Goal: Task Accomplishment & Management: Complete application form

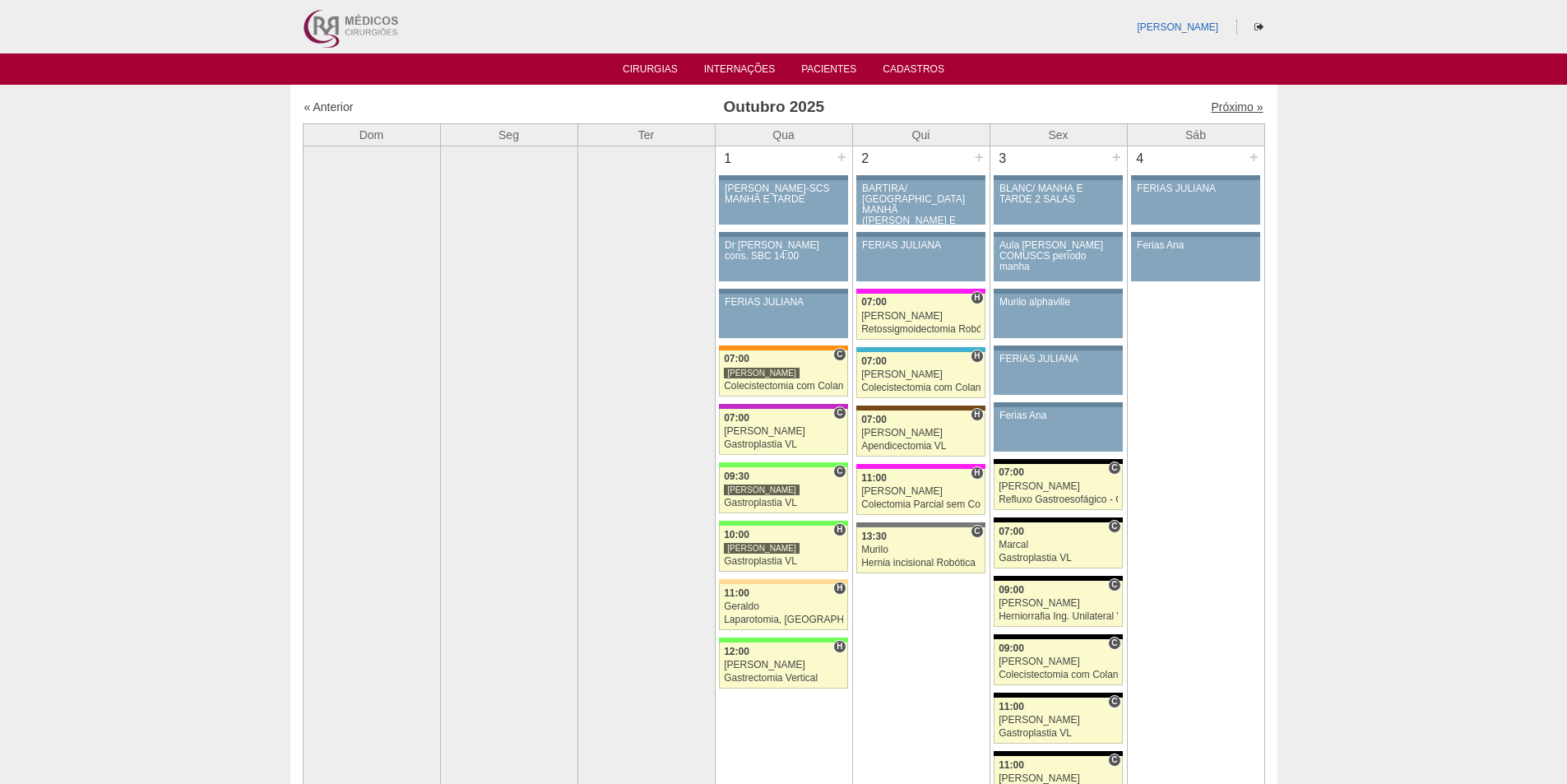
click at [1221, 103] on link "Próximo »" at bounding box center [1236, 106] width 52 height 13
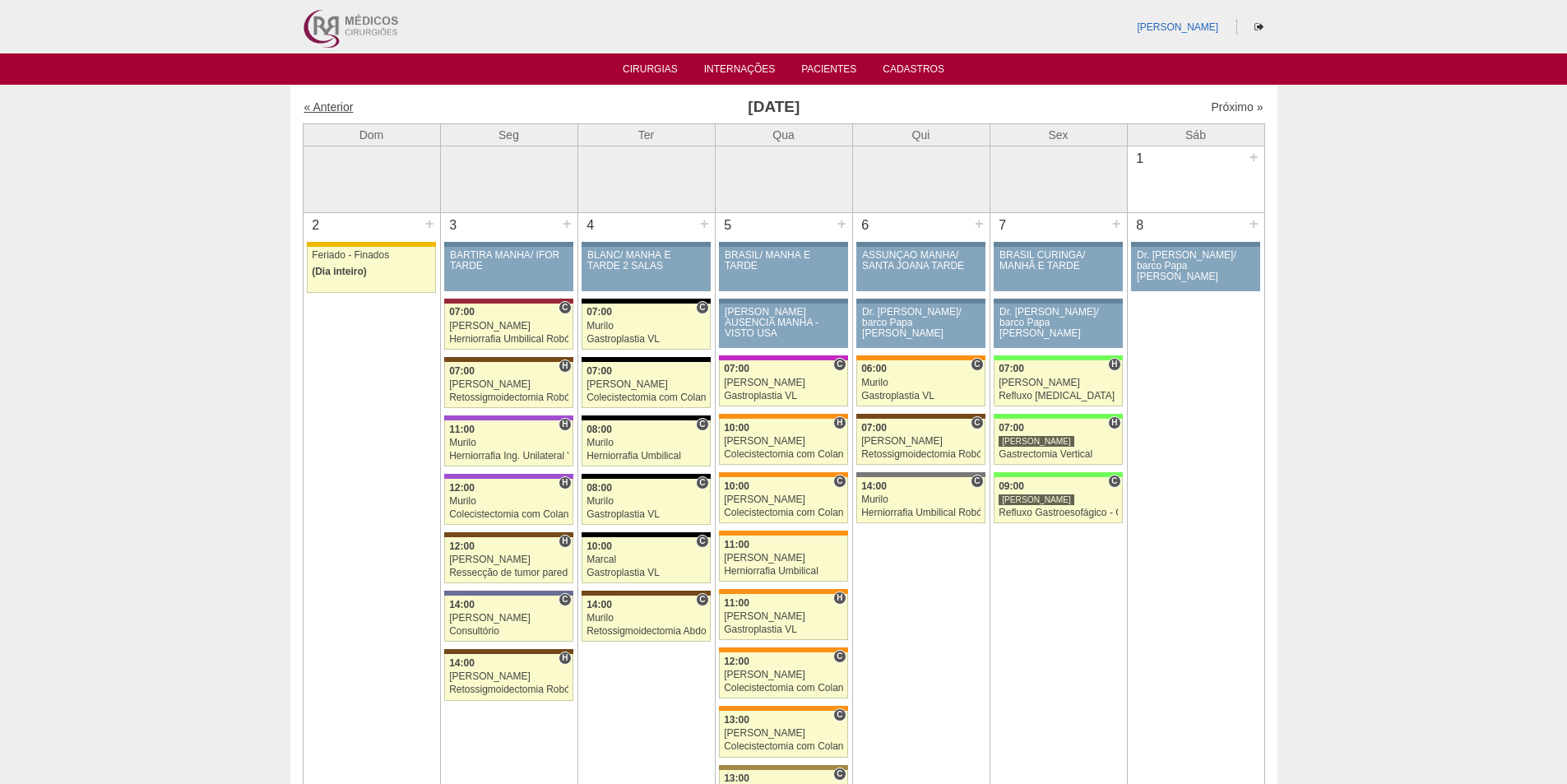
click at [339, 112] on link "« Anterior" at bounding box center [329, 106] width 49 height 13
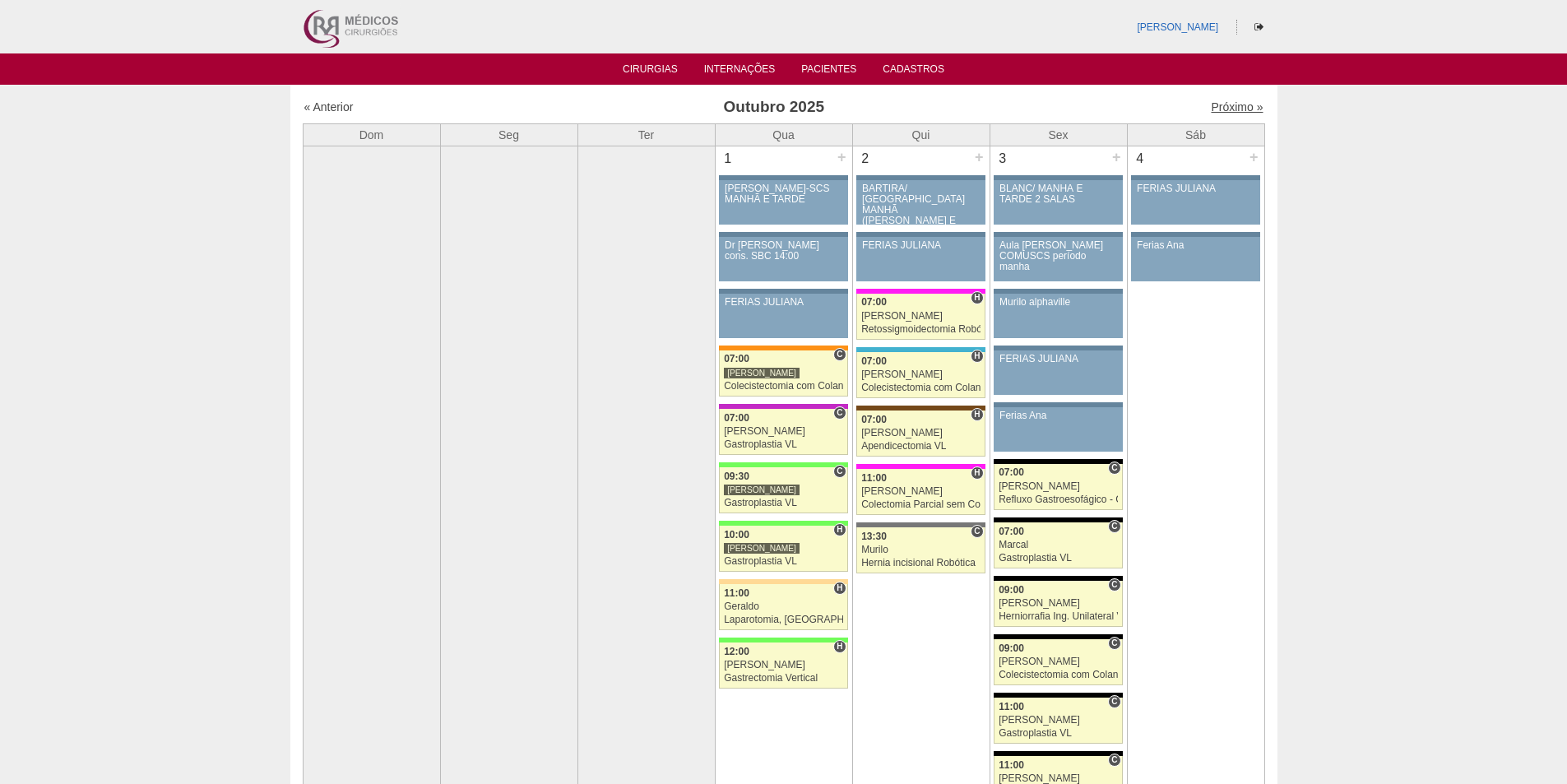
click at [1215, 112] on link "Próximo »" at bounding box center [1236, 106] width 52 height 13
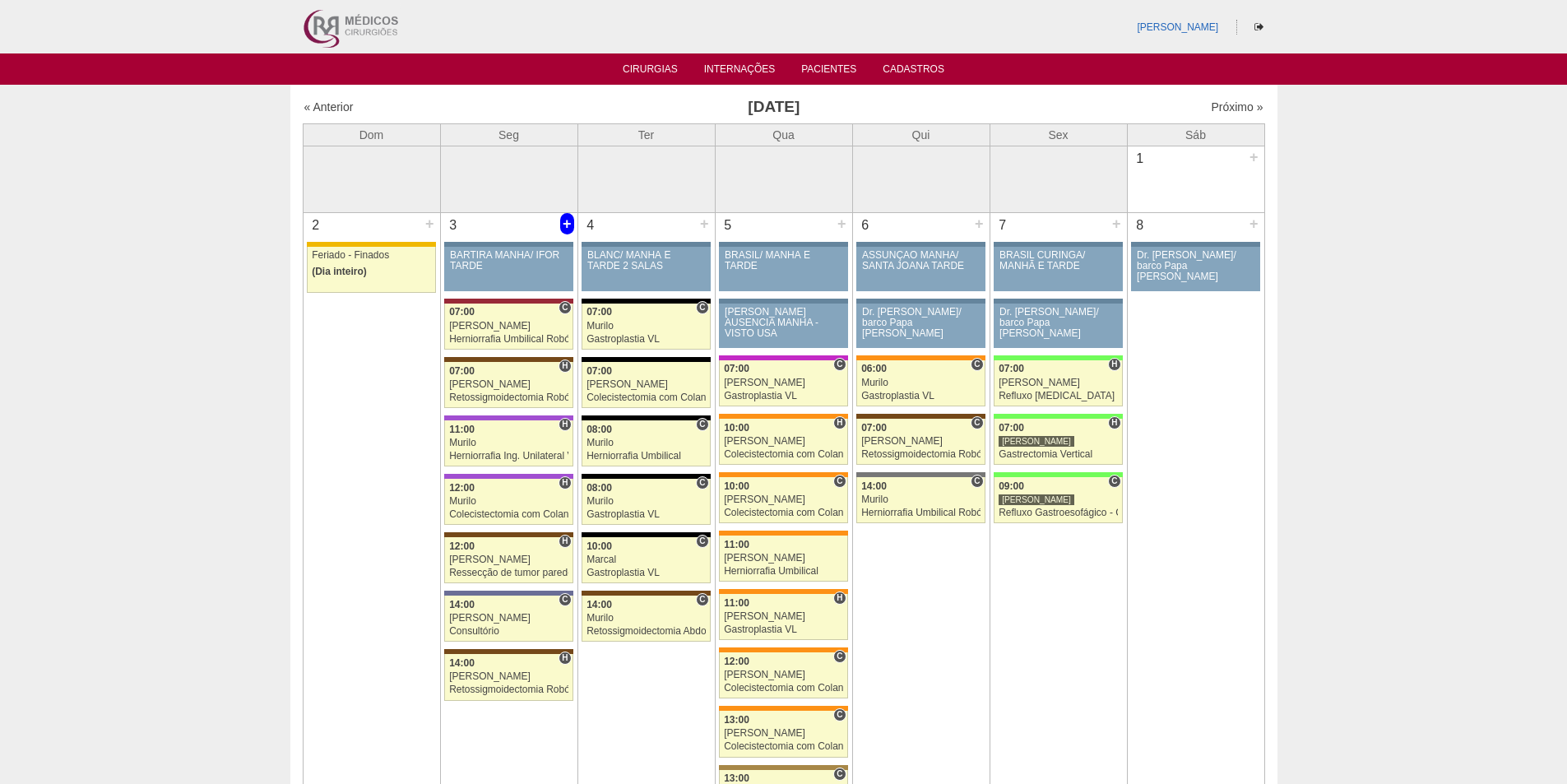
click at [567, 222] on div "+" at bounding box center [568, 224] width 14 height 21
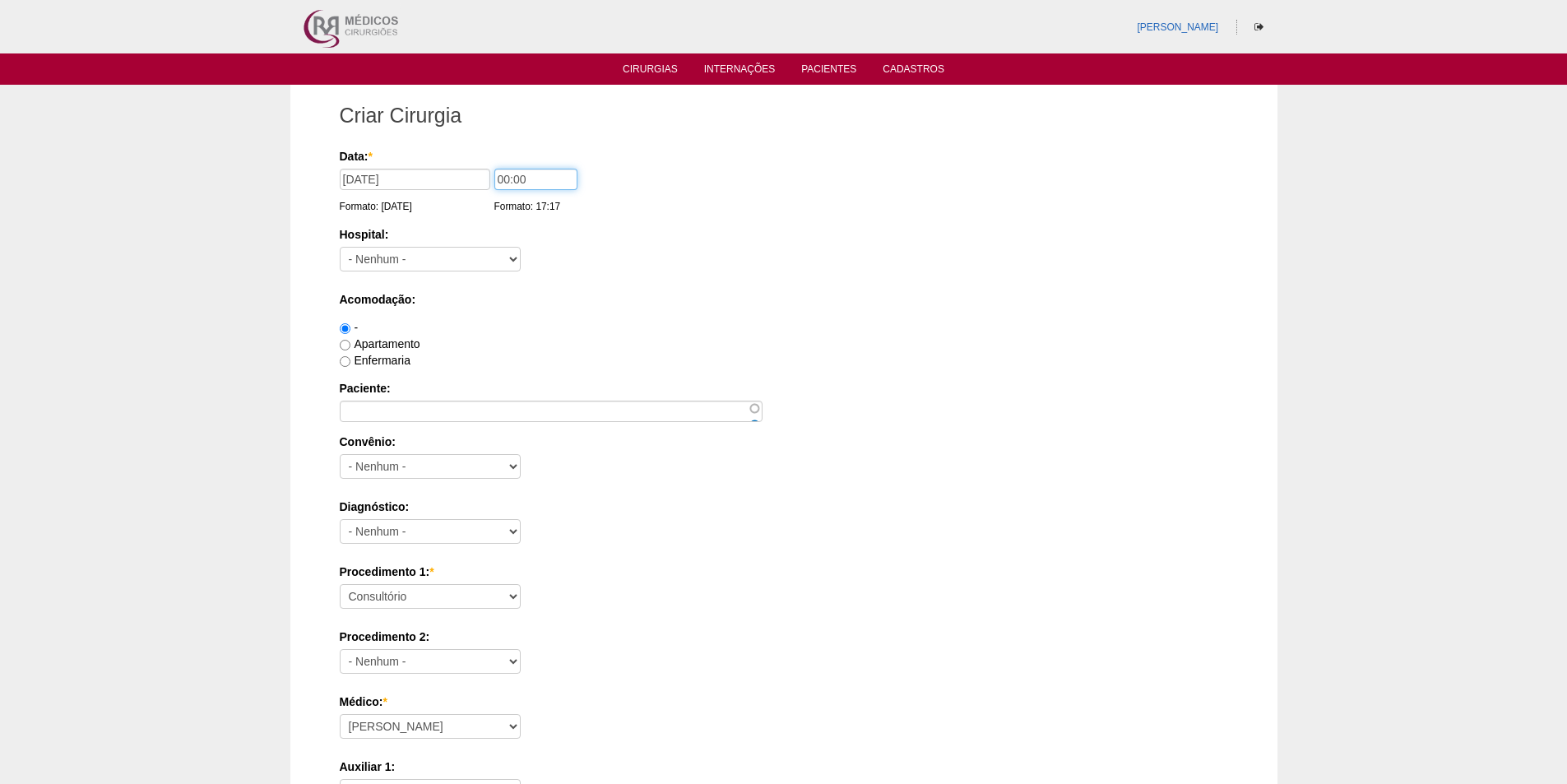
click at [497, 174] on input "00:00" at bounding box center [536, 179] width 83 height 21
type input "07:00"
click at [418, 263] on select "- Nenhum - 9 de Julho Albert Einstein Alvorada América Assunção Bartira Benefic…" at bounding box center [430, 259] width 181 height 25
select select "44"
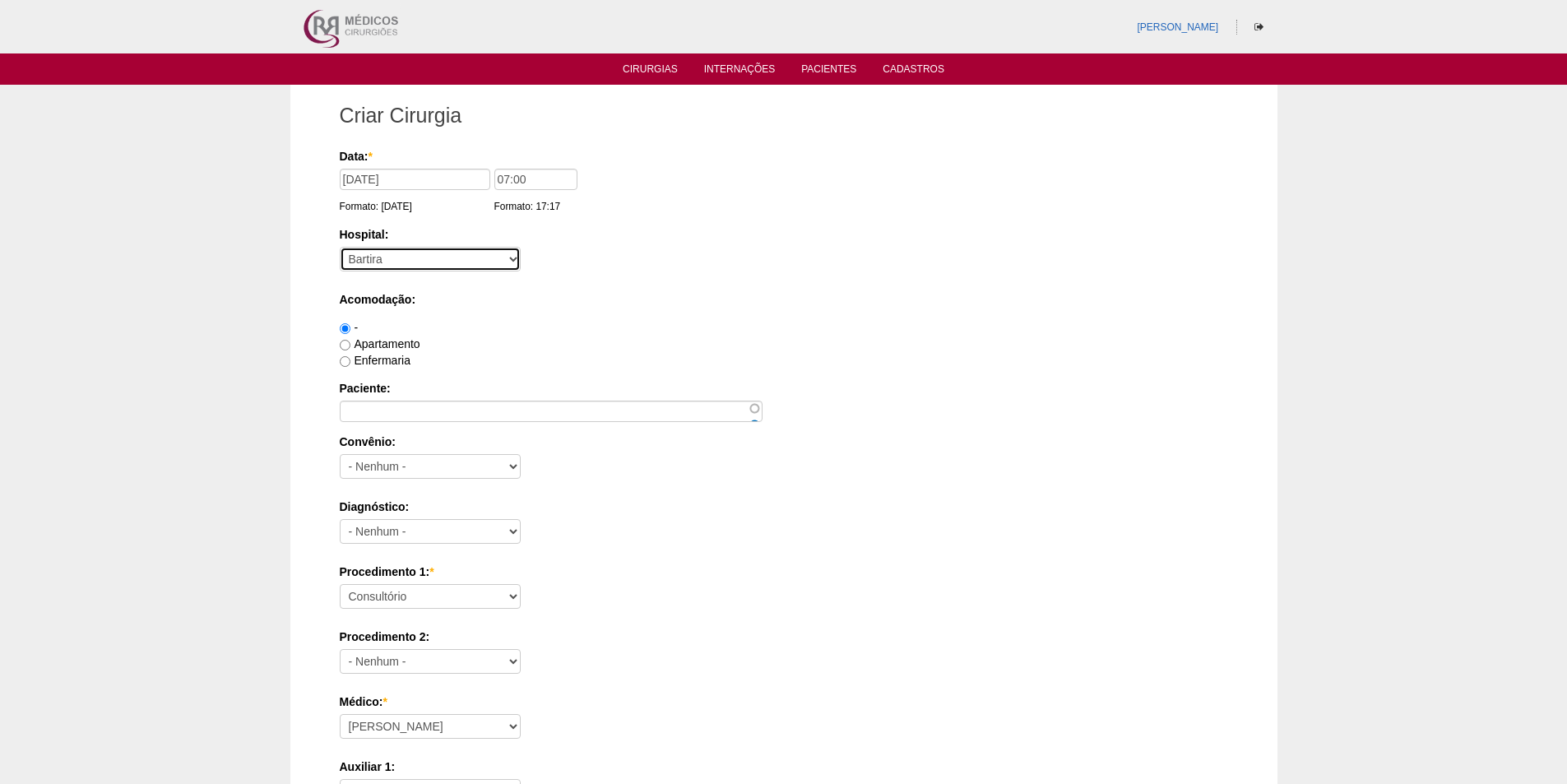
click at [340, 246] on select "- Nenhum - 9 de Julho Albert Einstein Alvorada América Assunção Bartira Benefic…" at bounding box center [430, 259] width 181 height 25
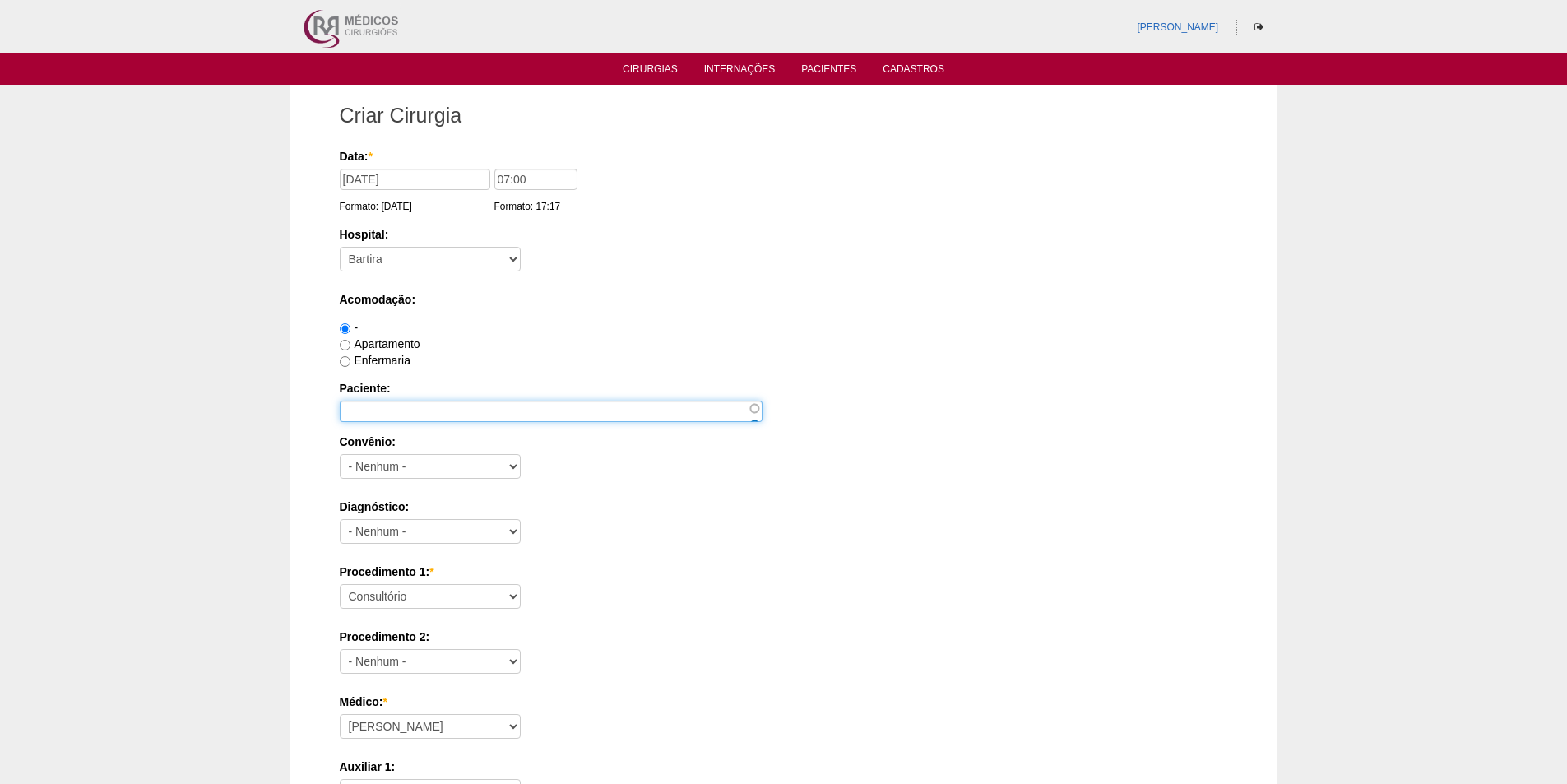
click at [376, 404] on input "Paciente:" at bounding box center [551, 411] width 423 height 21
paste input "[PERSON_NAME]"
type input "[PERSON_NAME]"
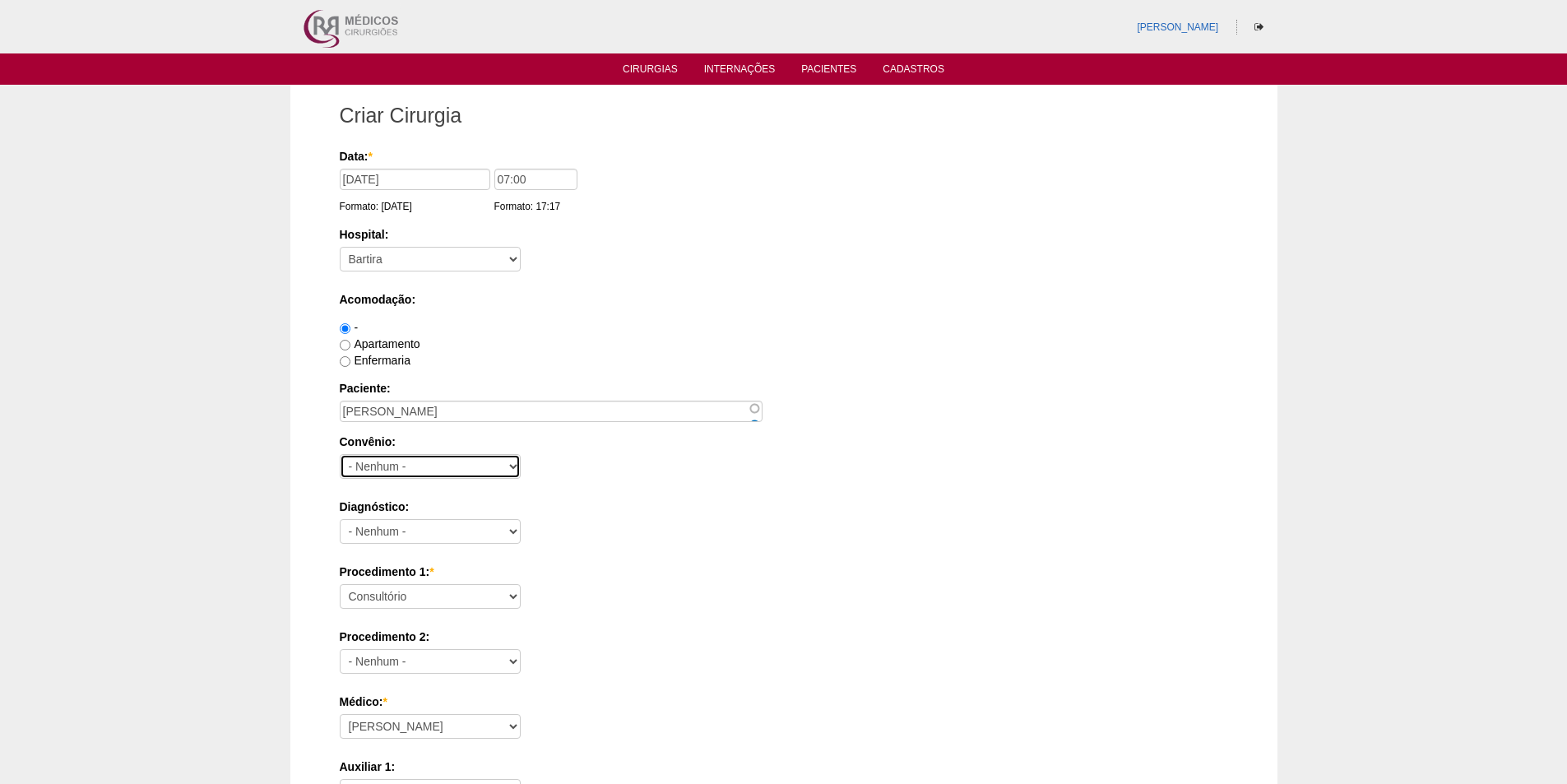
click at [419, 474] on select "- Nenhum - Abet Afresp Allianz Amil Blue Life Caasp Cabesp Caixa de Pensões Car…" at bounding box center [430, 467] width 181 height 25
select select "26"
click at [340, 454] on select "- Nenhum - Abet Afresp Allianz Amil Blue Life Caasp Cabesp Caixa de Pensões Car…" at bounding box center [430, 467] width 181 height 25
click at [354, 342] on label "Apartamento" at bounding box center [380, 343] width 81 height 13
click at [350, 342] on input "Apartamento" at bounding box center [345, 345] width 11 height 11
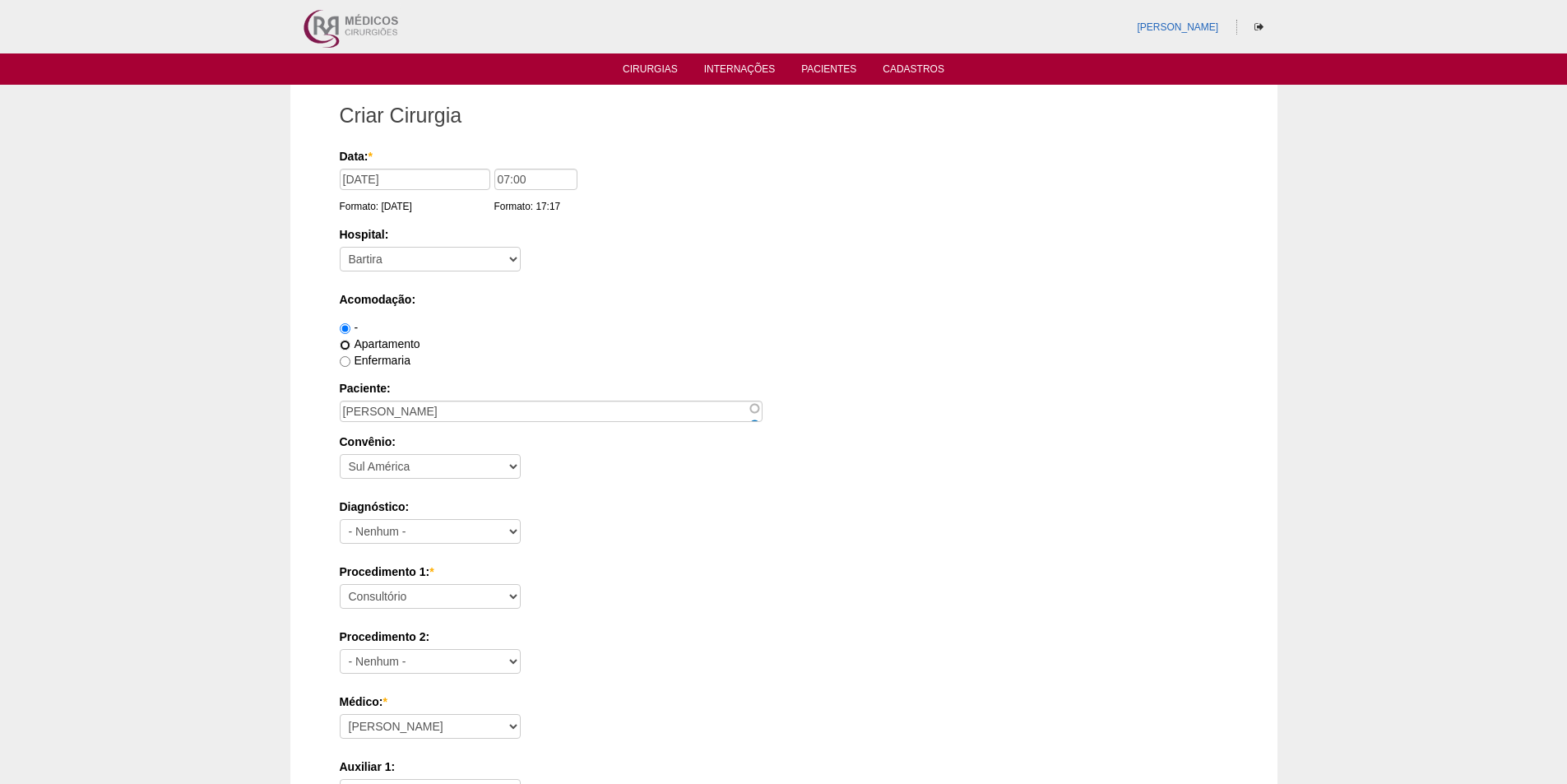
radio input "true"
click at [413, 543] on select "- Nenhum - Abdome Agudo Abscesso Hepático Abscesso Perianal Abscesso Peritoneal…" at bounding box center [430, 531] width 181 height 25
select select "3707"
click at [340, 519] on select "- Nenhum - Abdome Agudo Abscesso Hepático Abscesso Perianal Abscesso Peritoneal…" at bounding box center [430, 531] width 181 height 25
click at [400, 595] on select "Consultório Abscesso Hepático - Drenagem Abscesso perianal Amputação Abdômino P…" at bounding box center [430, 596] width 181 height 25
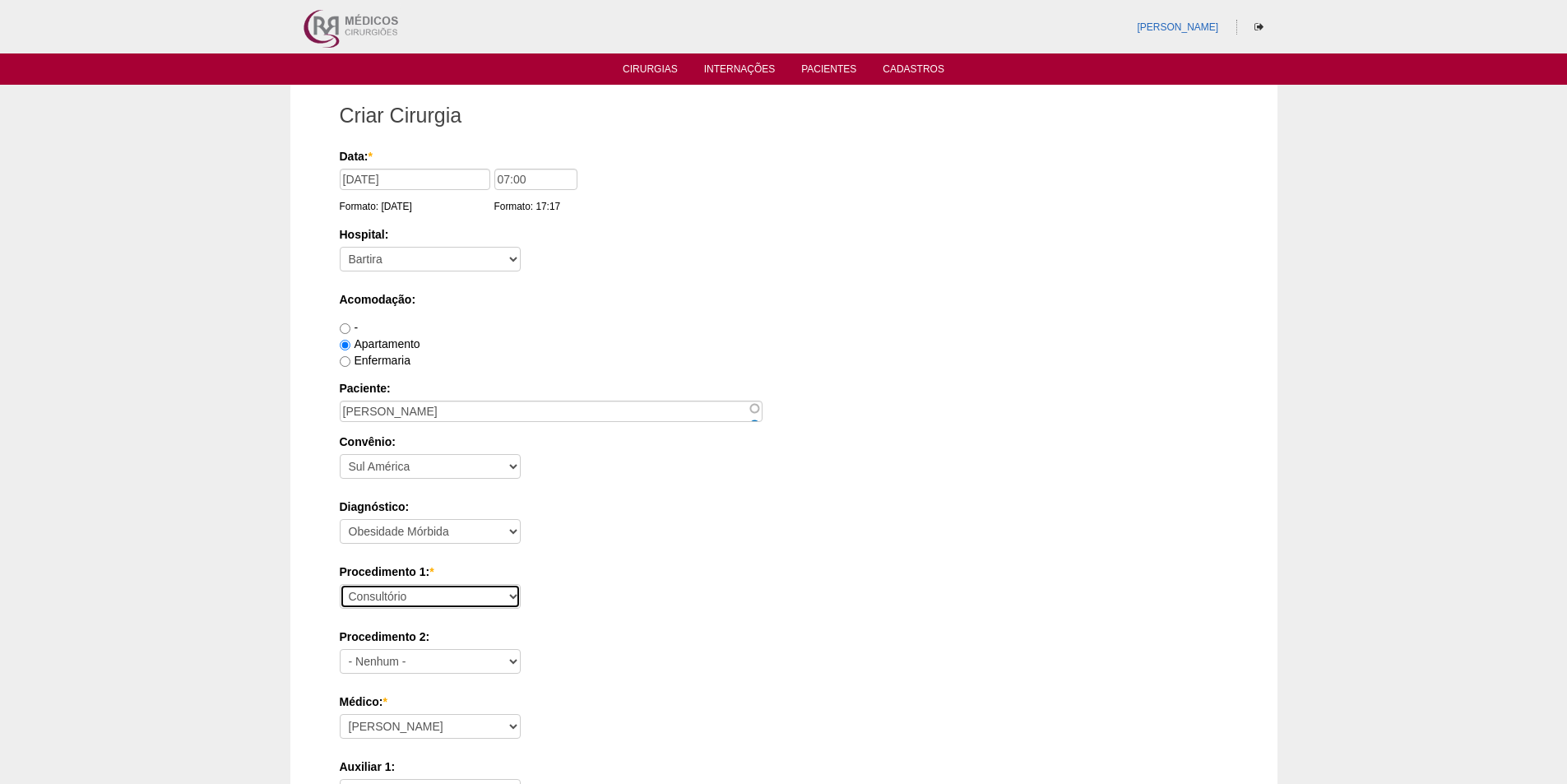
select select "18616"
click at [340, 584] on select "Consultório Abscesso Hepático - Drenagem Abscesso perianal Amputação Abdômino P…" at bounding box center [430, 596] width 181 height 25
click at [975, 276] on div "Hospital: - Nenhum - 9 de Julho Albert Einstein Alvorada América Assunção Barti…" at bounding box center [784, 253] width 889 height 53
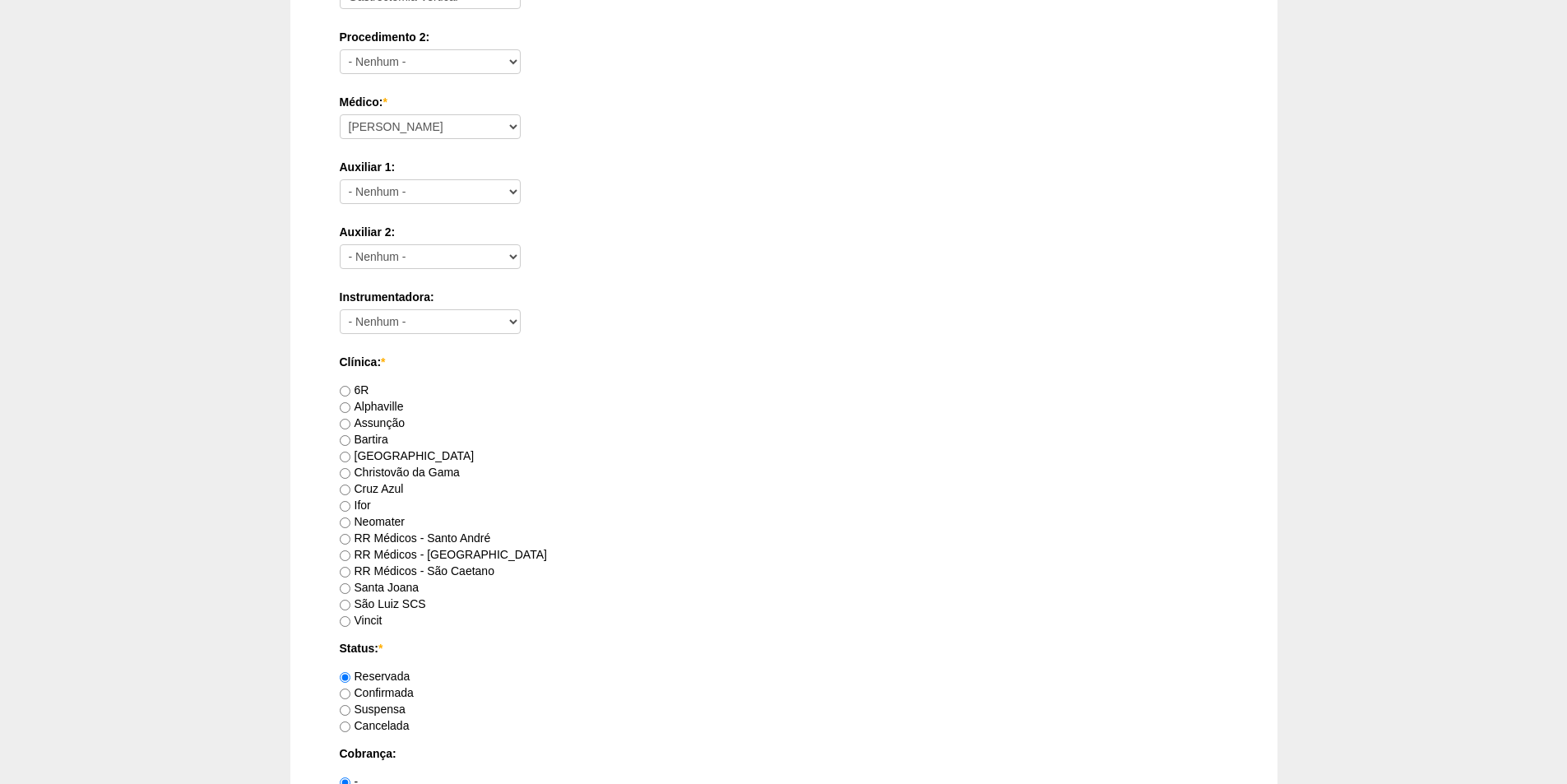
scroll to position [658, 0]
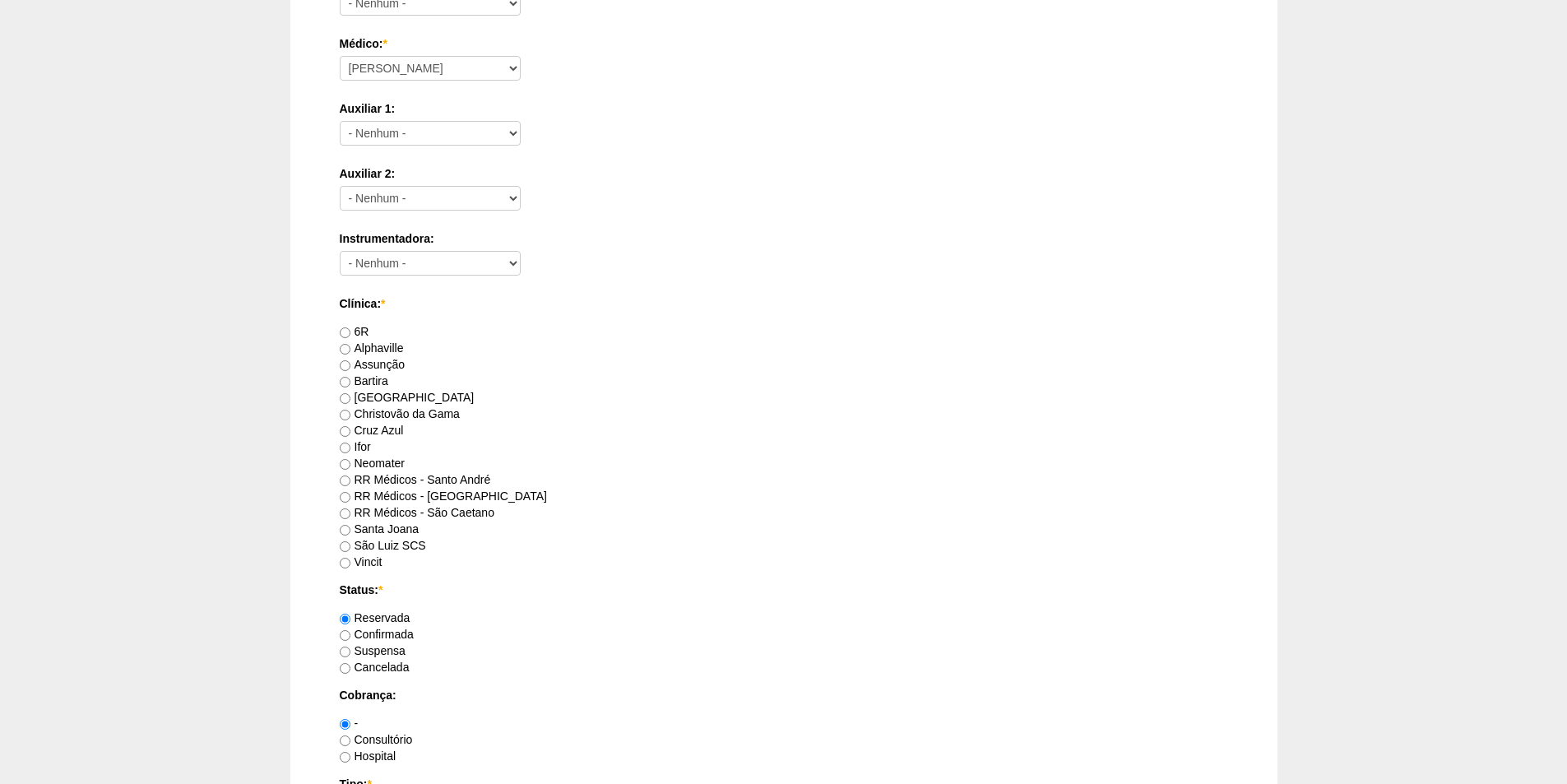
click at [437, 480] on label "RR Médicos - Santo André" at bounding box center [415, 479] width 152 height 13
click at [350, 480] on input "RR Médicos - Santo André" at bounding box center [345, 481] width 11 height 11
radio input "true"
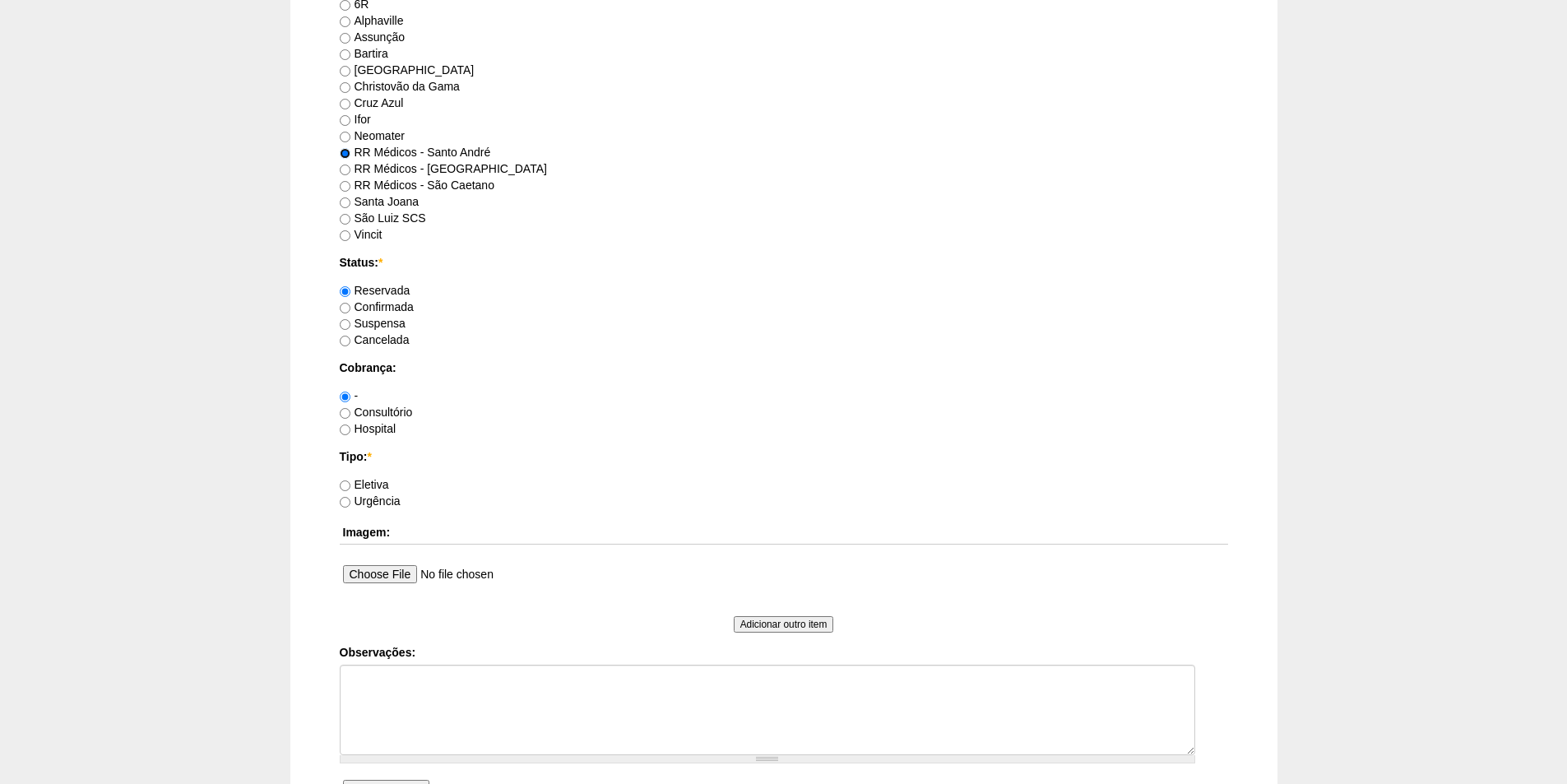
scroll to position [987, 0]
click at [373, 410] on label "Consultório" at bounding box center [376, 410] width 73 height 13
click at [350, 410] on input "Consultório" at bounding box center [345, 411] width 11 height 11
radio input "true"
click at [372, 479] on label "Eletiva" at bounding box center [364, 482] width 49 height 13
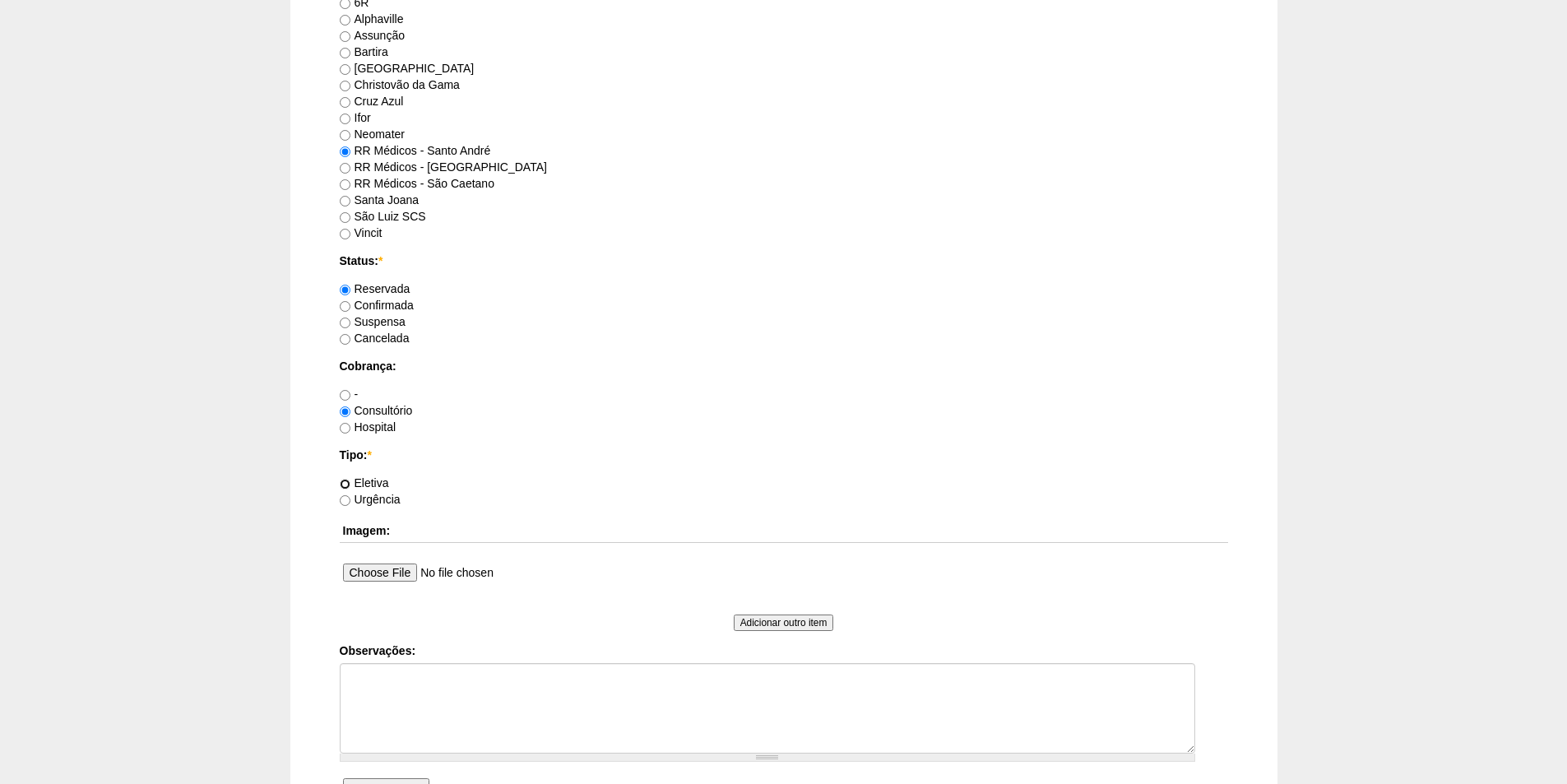
click at [350, 479] on input "Eletiva" at bounding box center [345, 484] width 11 height 11
radio input "true"
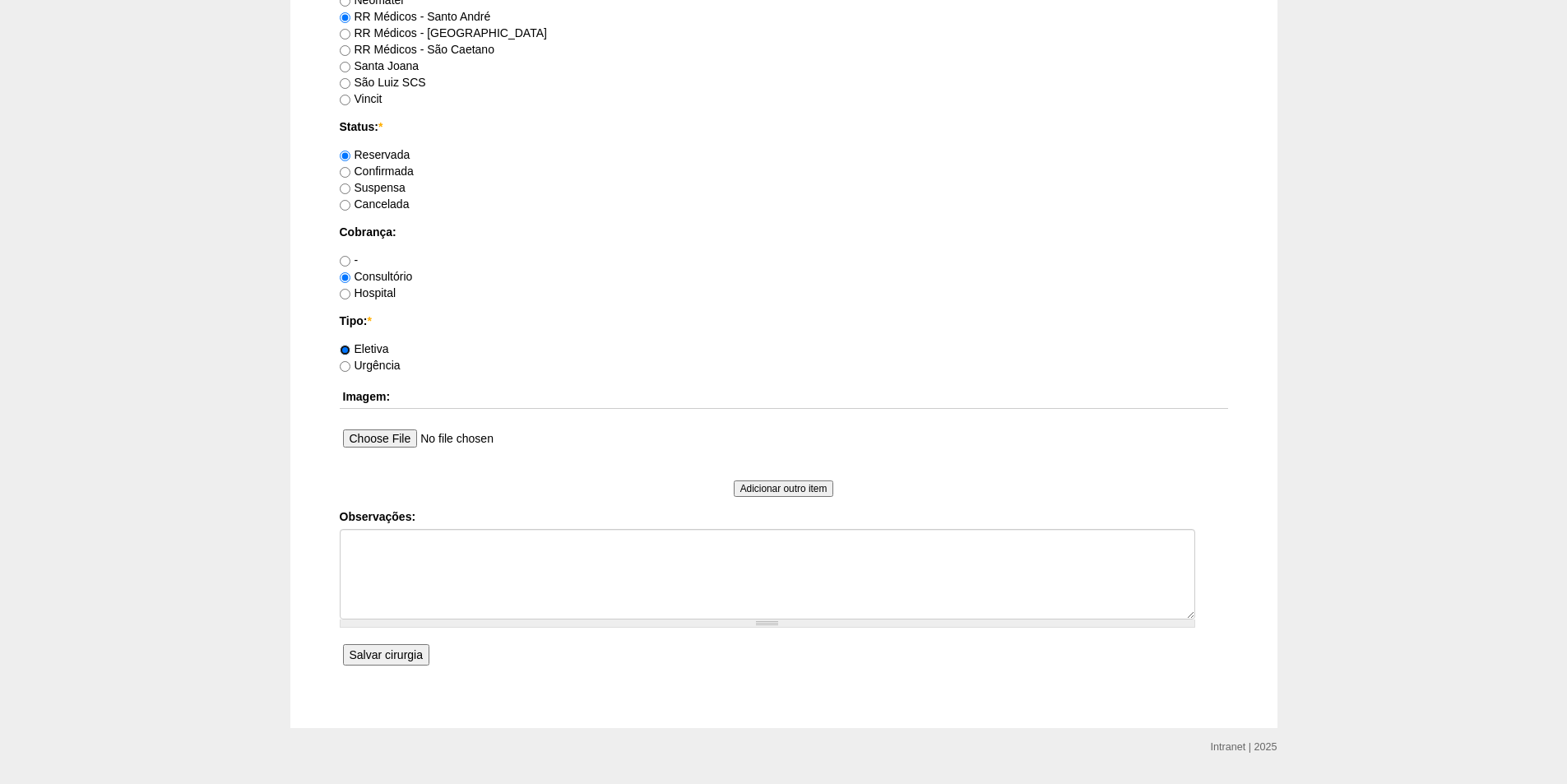
scroll to position [1151, 0]
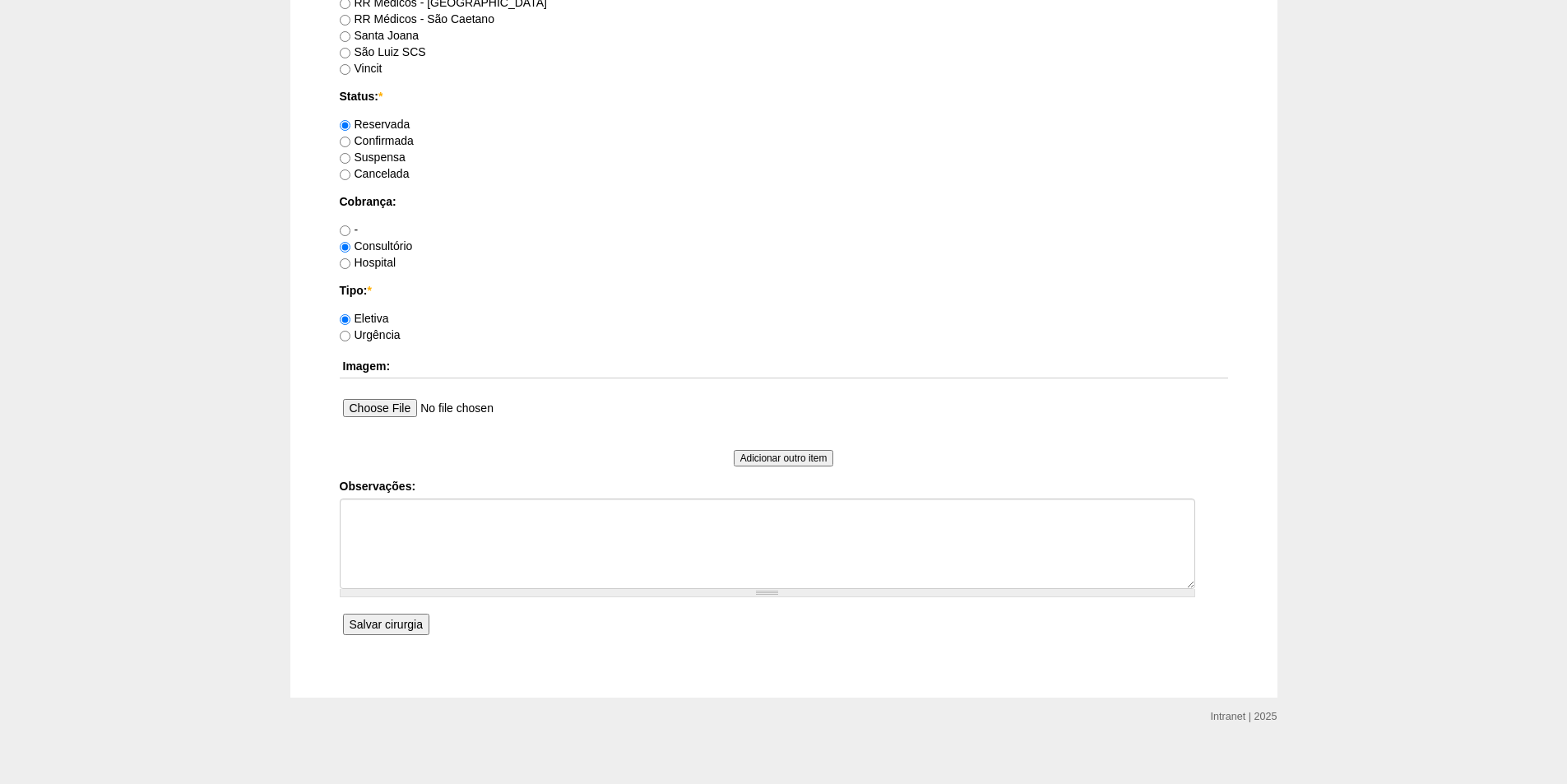
click at [376, 627] on input "Salvar cirurgia" at bounding box center [386, 624] width 86 height 21
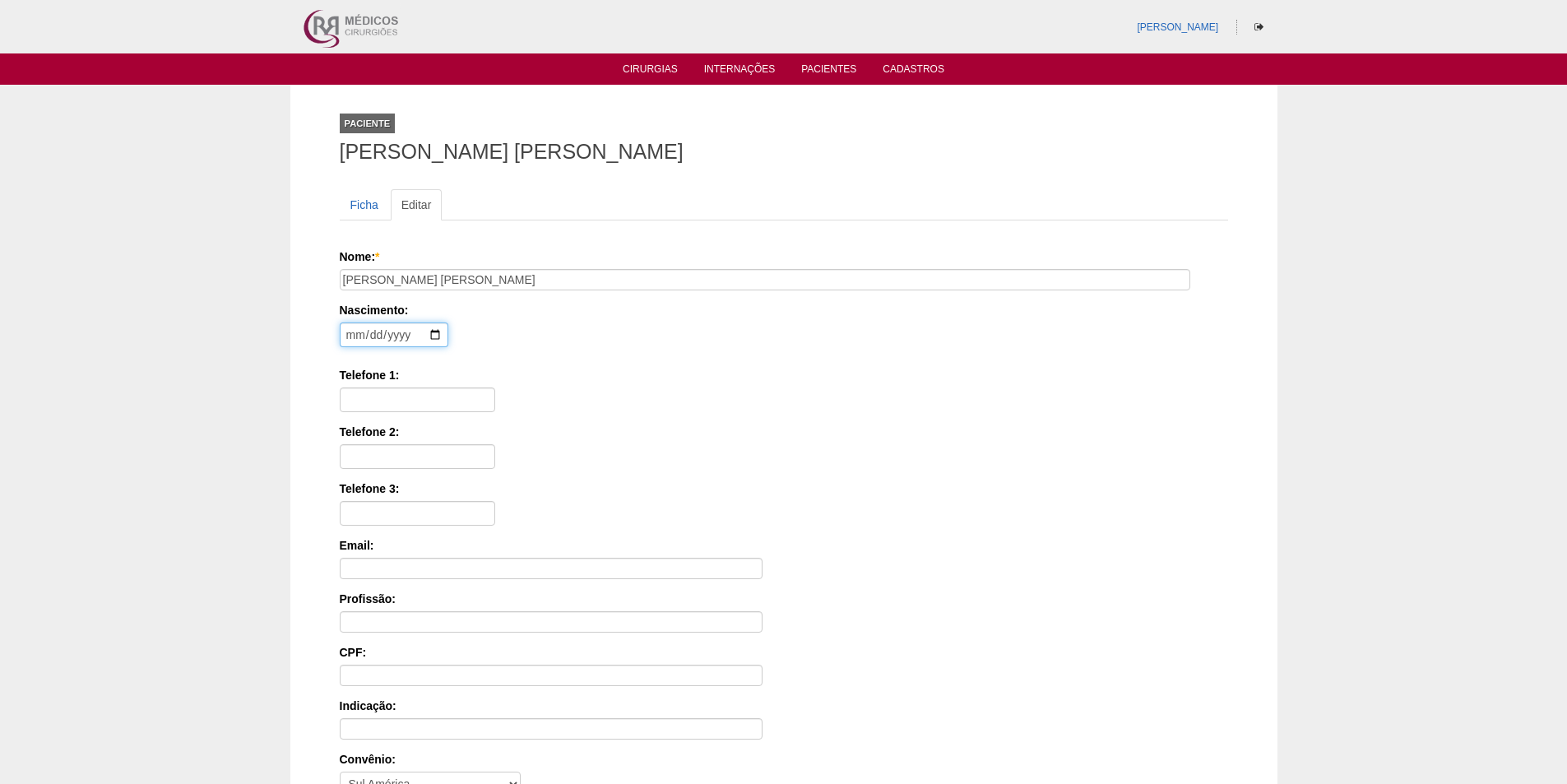
click at [349, 341] on input "date" at bounding box center [394, 335] width 109 height 25
type input "[DATE]"
click at [382, 392] on input "Telefone 1:" at bounding box center [417, 400] width 155 height 25
type input "11992943039"
click at [356, 679] on input "CPF:" at bounding box center [551, 675] width 423 height 21
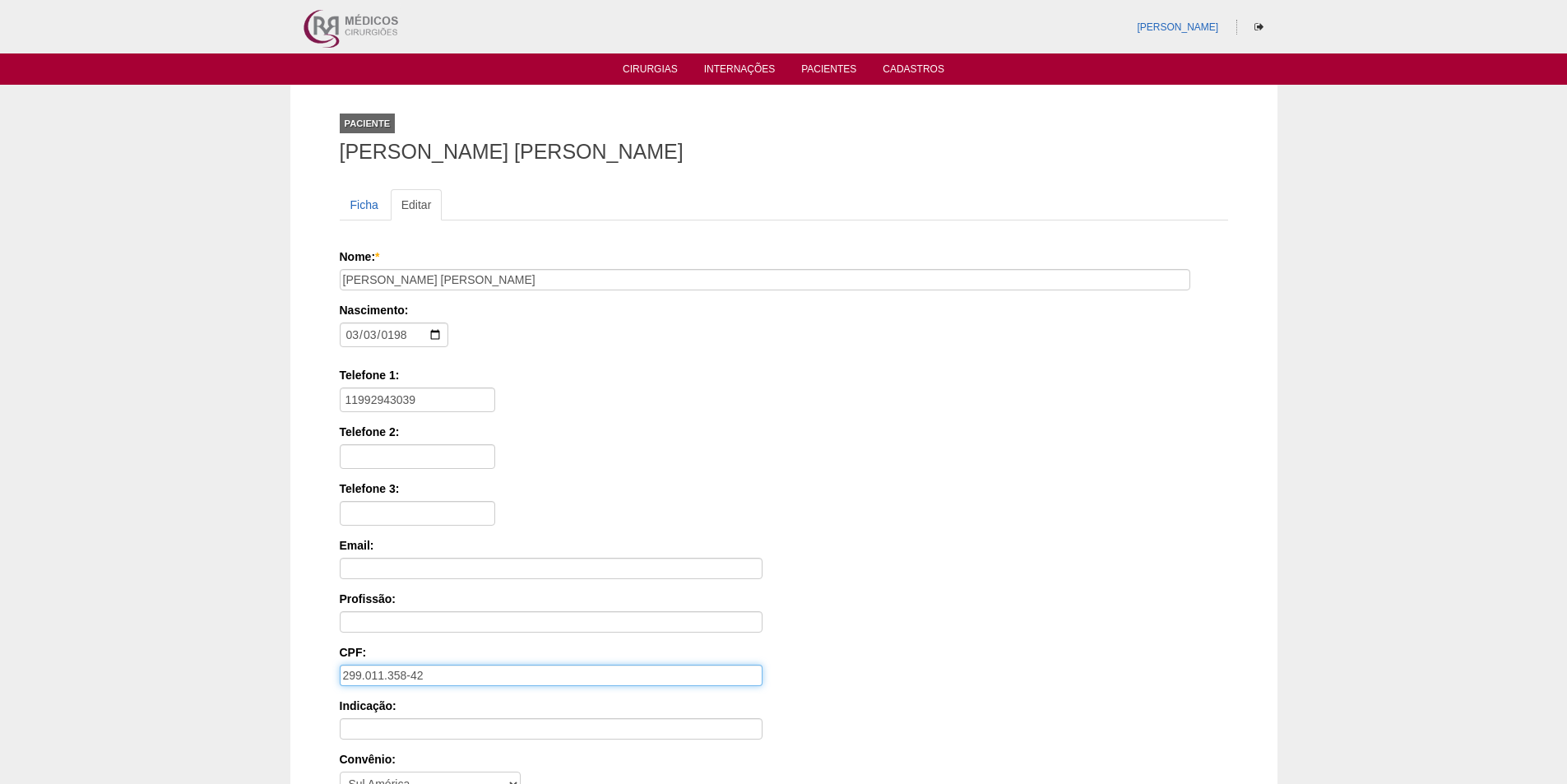
type input "299.011.358-42"
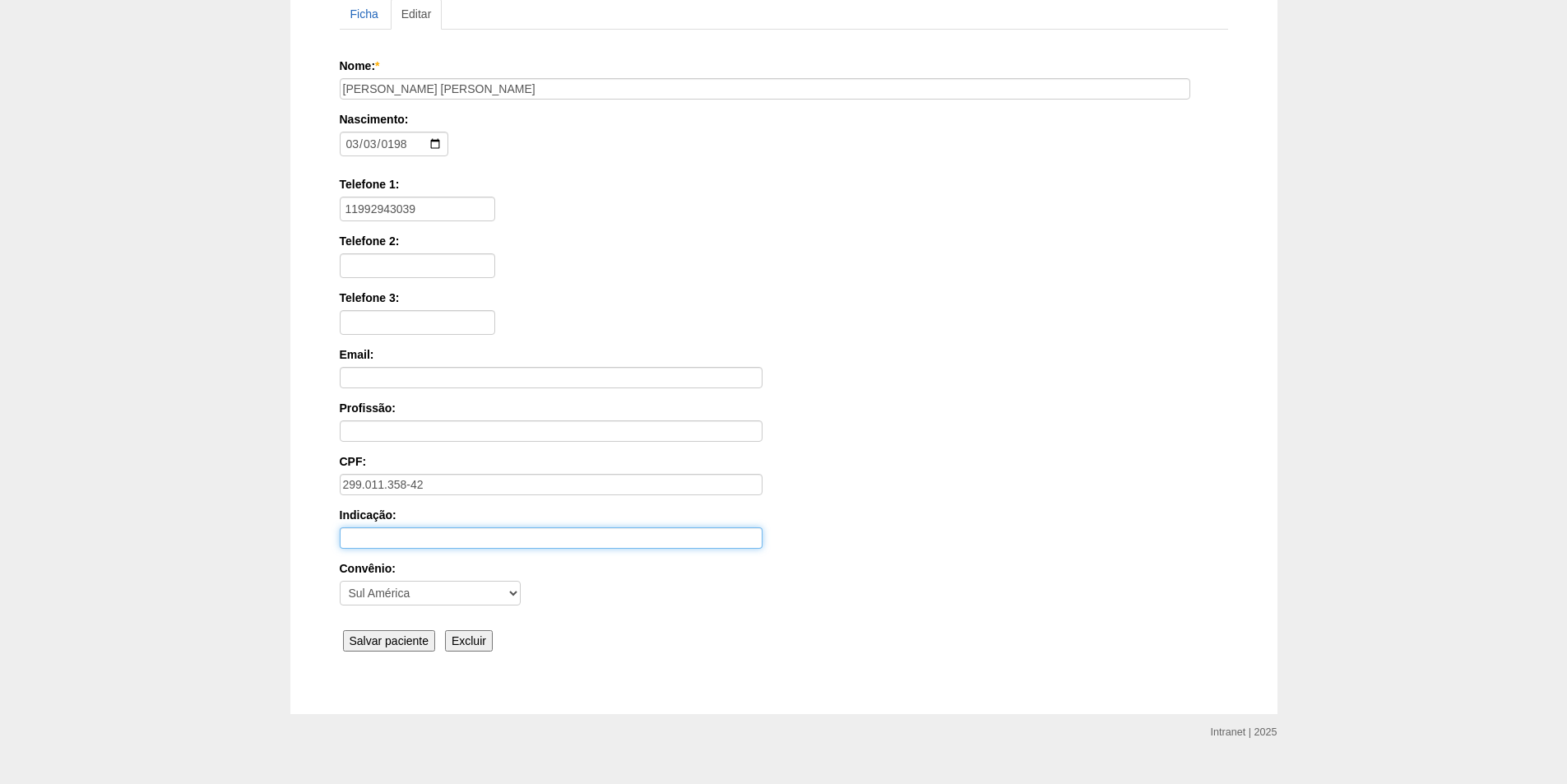
scroll to position [220, 0]
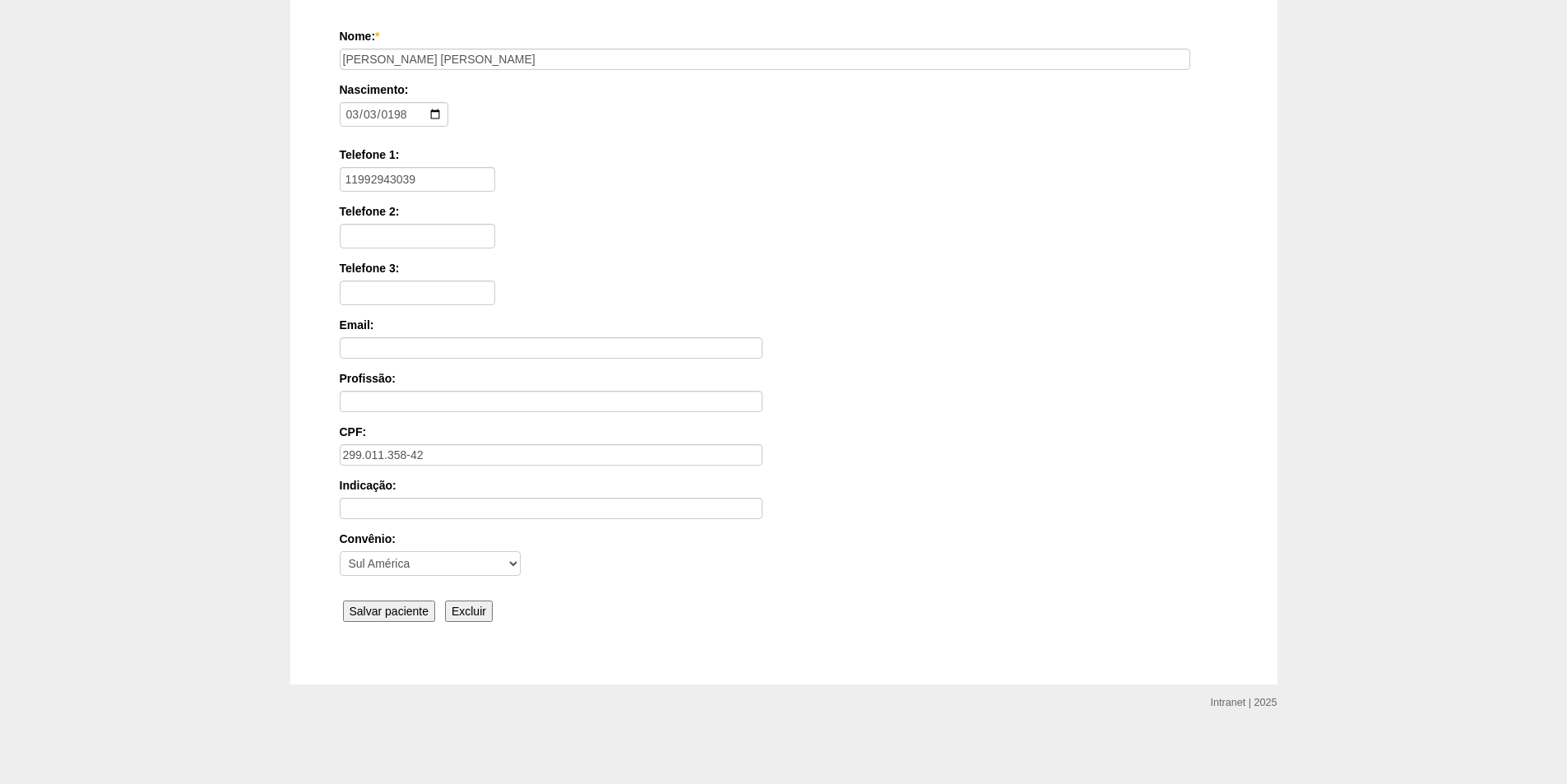
click at [384, 613] on input "Salvar paciente" at bounding box center [390, 610] width 93 height 21
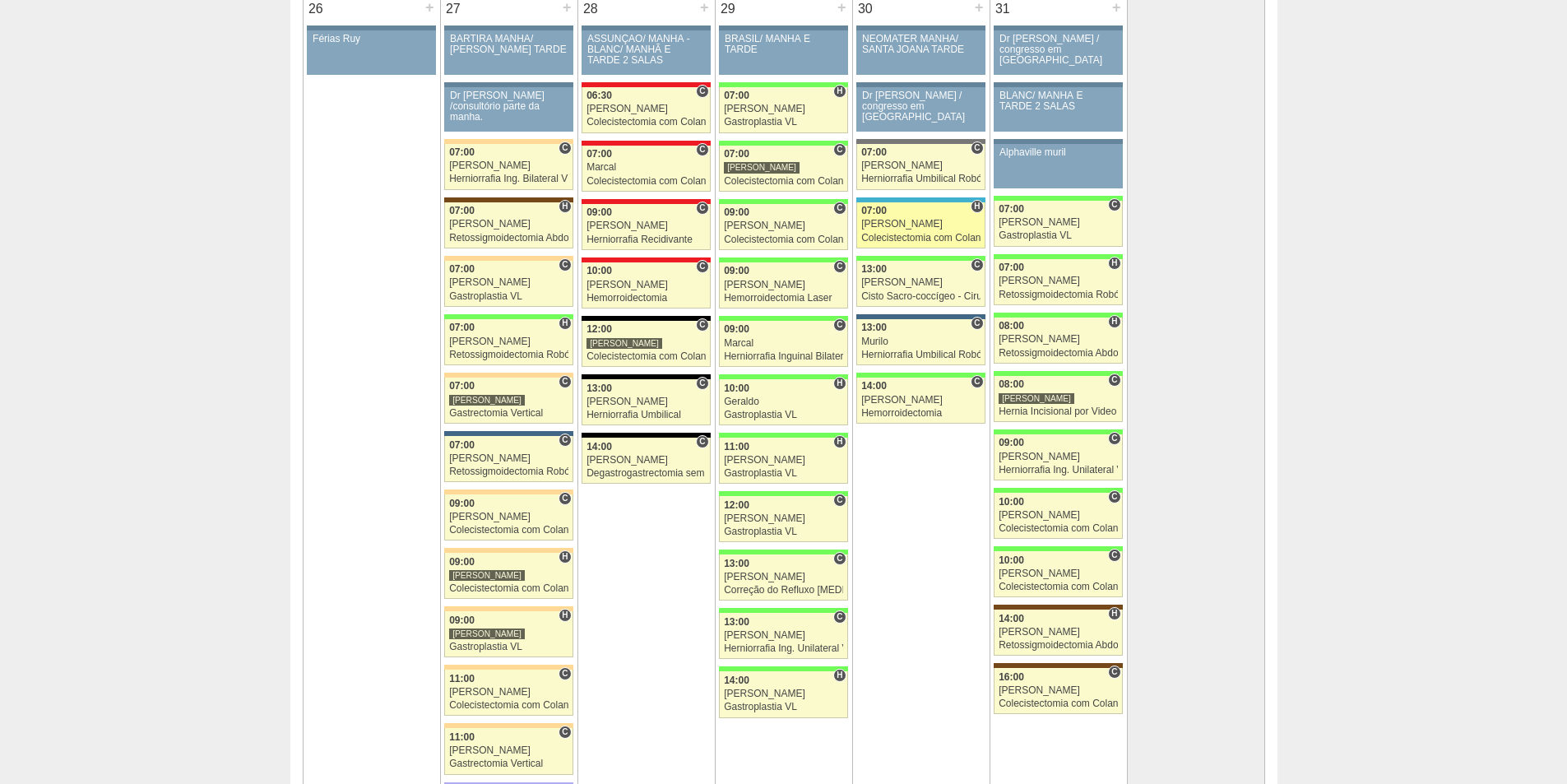
scroll to position [3618, 0]
